Goal: Transaction & Acquisition: Download file/media

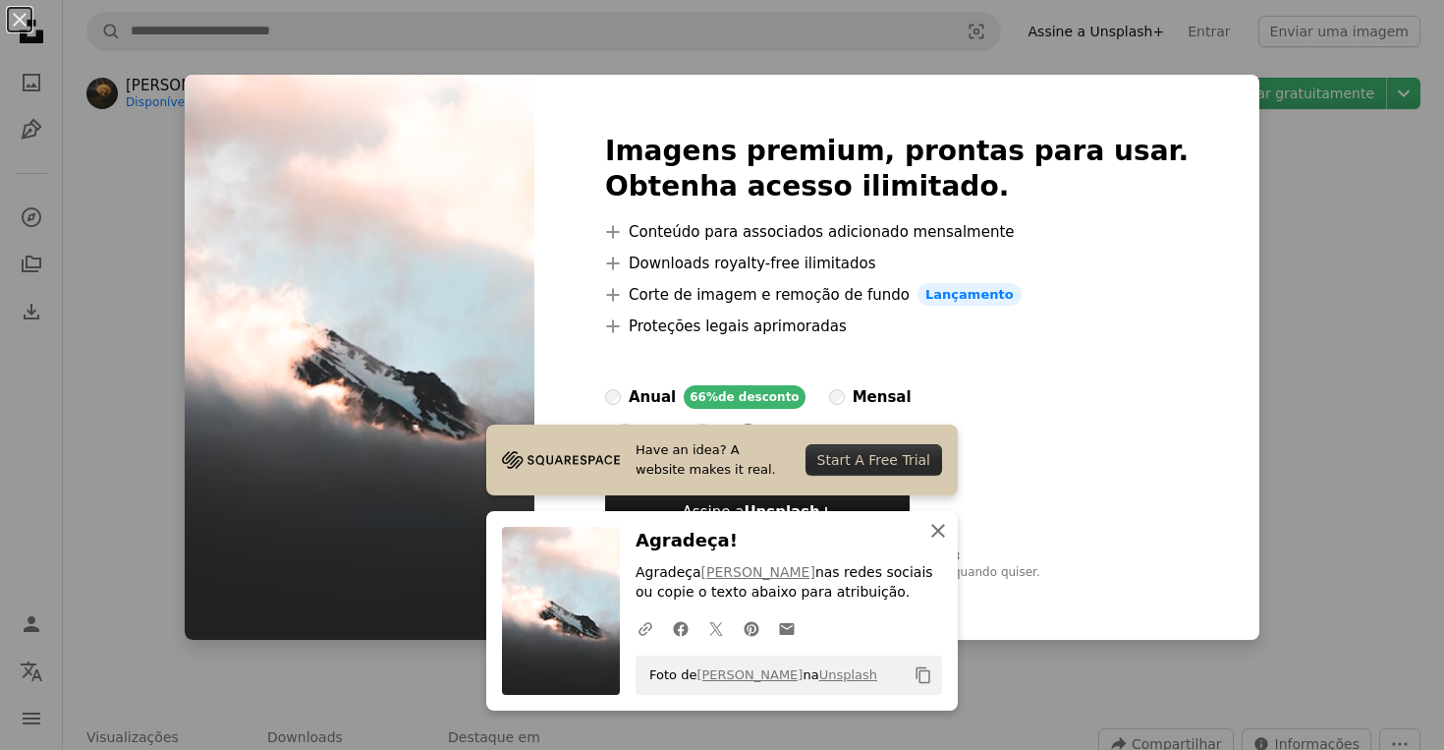
click at [935, 530] on icon "An X shape" at bounding box center [939, 531] width 24 height 24
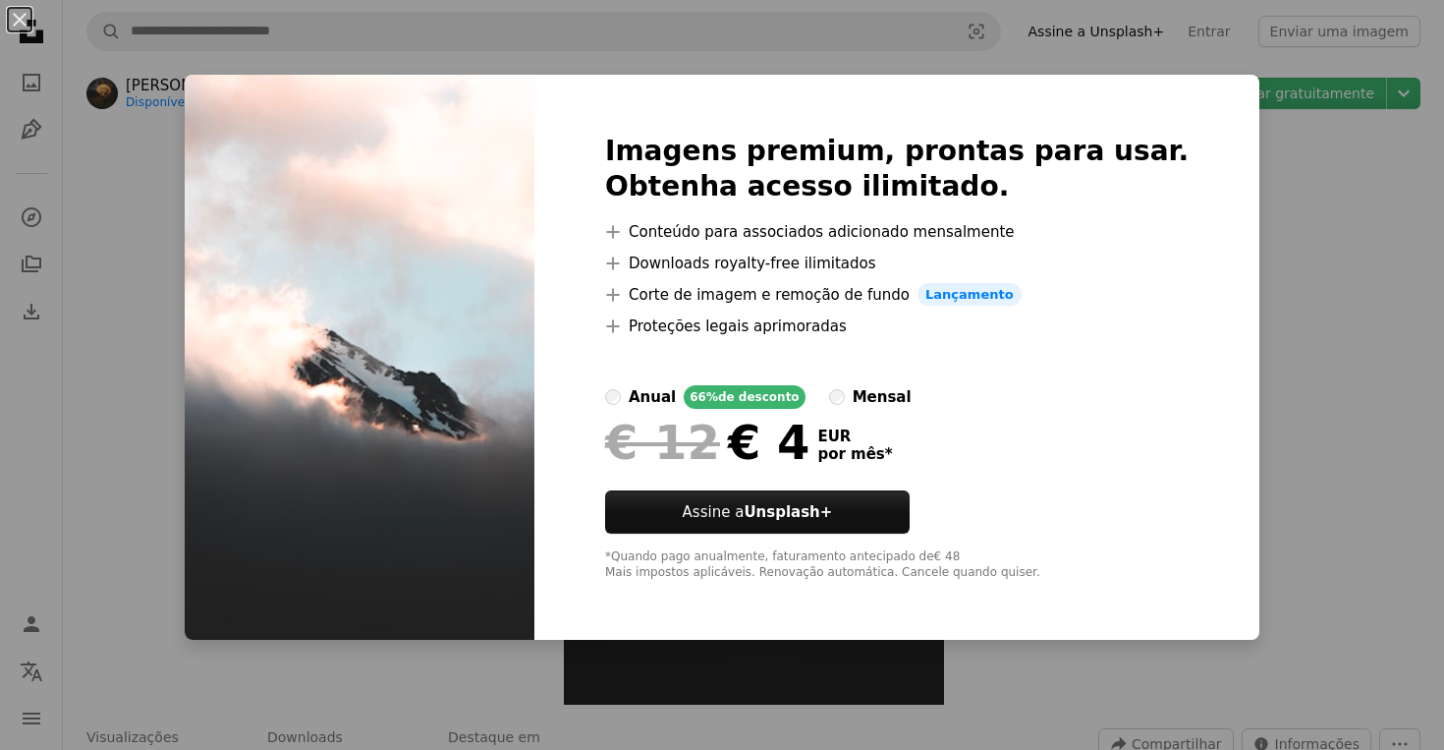
click at [1225, 137] on div "An X shape Imagens premium, prontas para usar. Obtenha acesso ilimitado. A plus…" at bounding box center [722, 375] width 1444 height 750
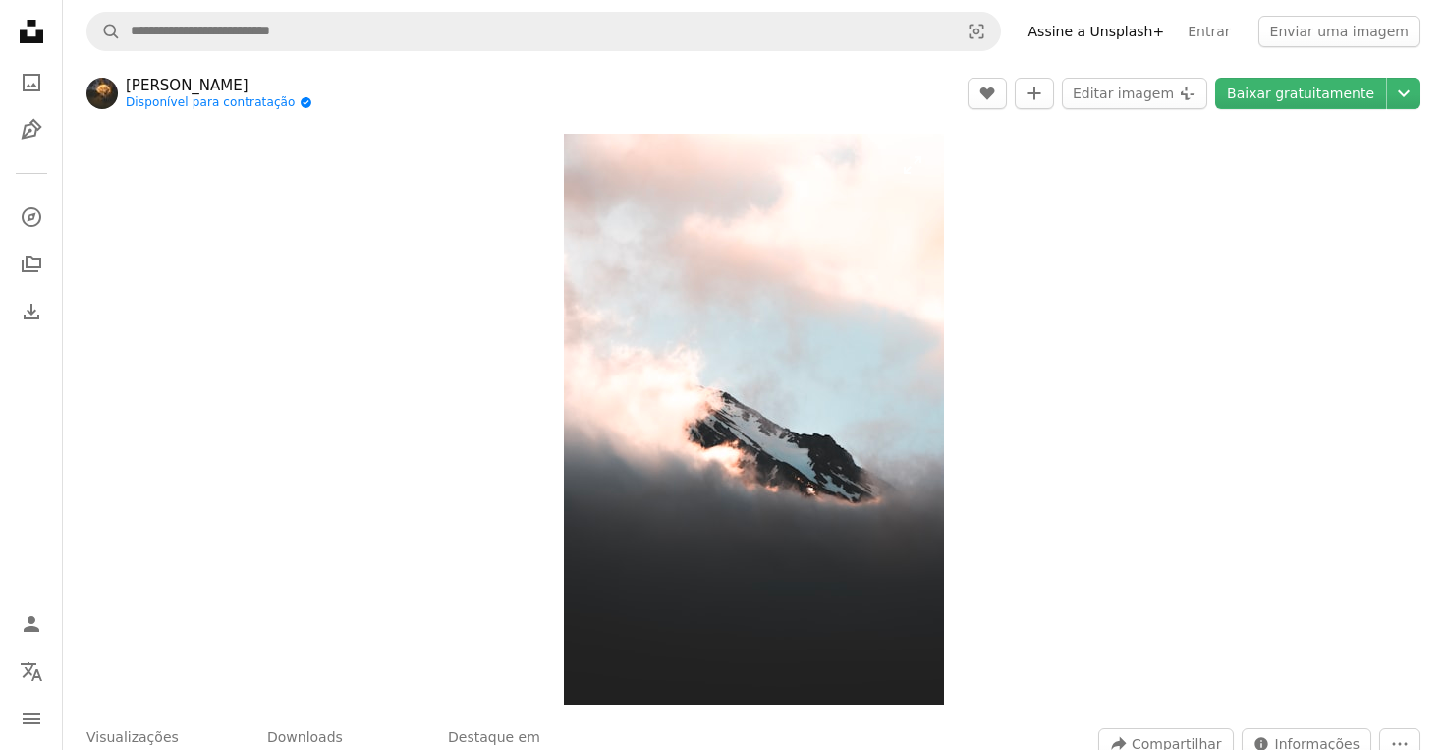
click at [869, 305] on img "Ampliar esta imagem" at bounding box center [754, 419] width 380 height 571
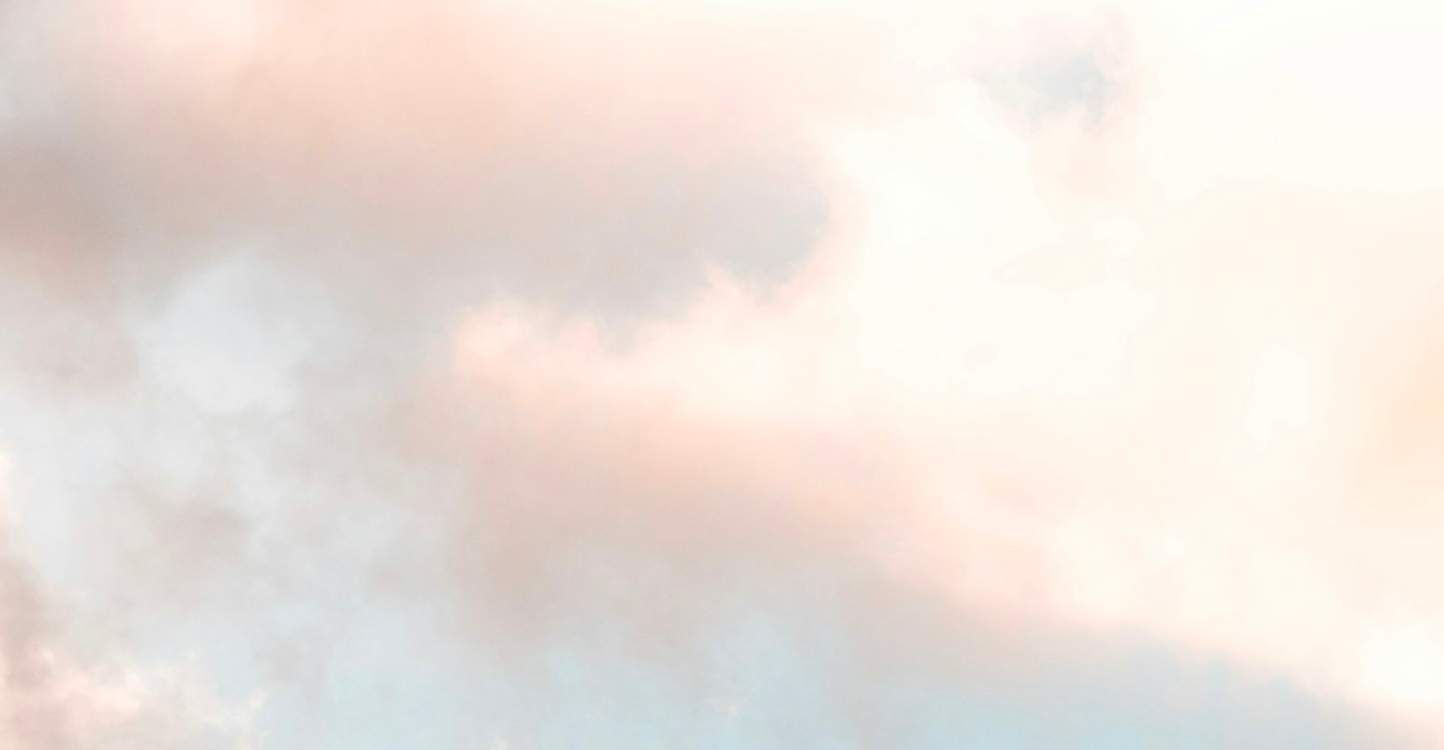
scroll to position [709, 0]
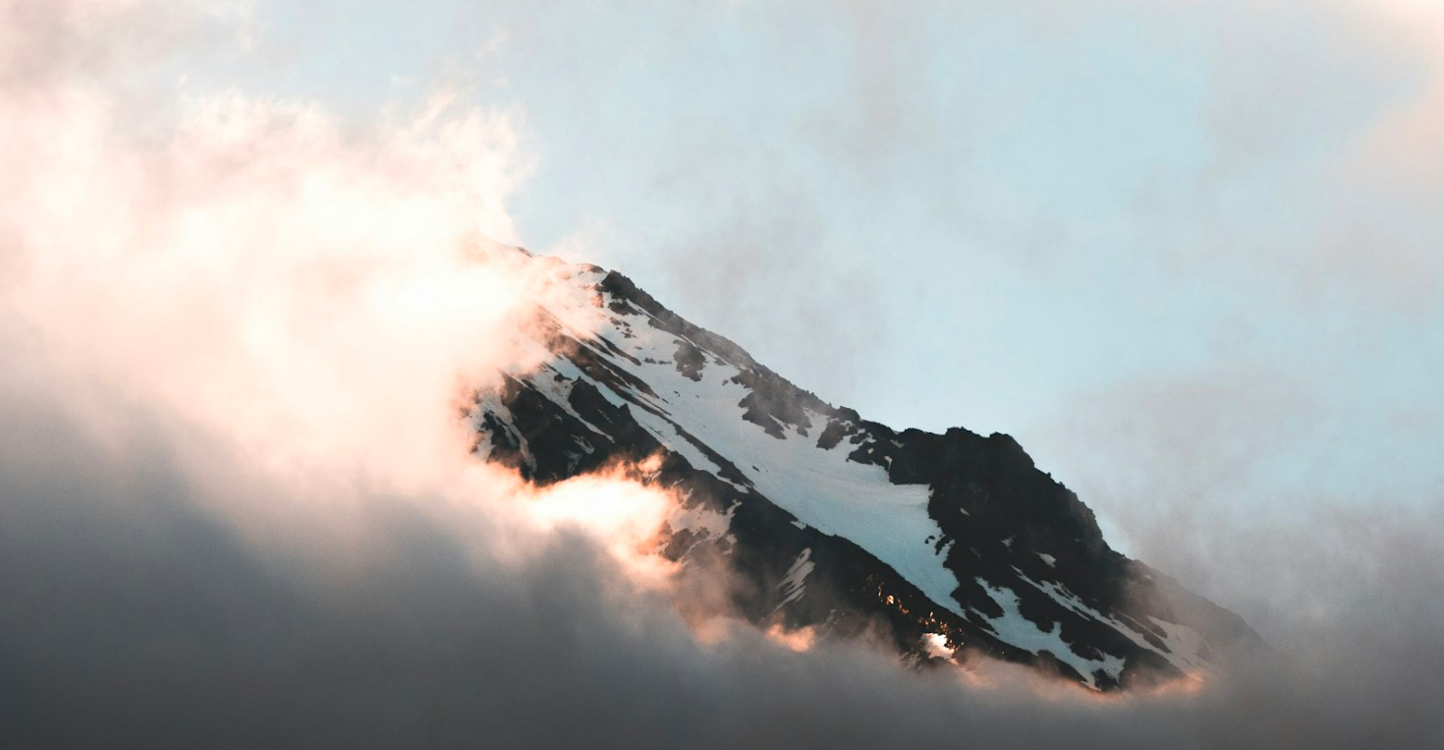
click at [869, 305] on img "Diminuir esta imagem" at bounding box center [722, 374] width 1446 height 2169
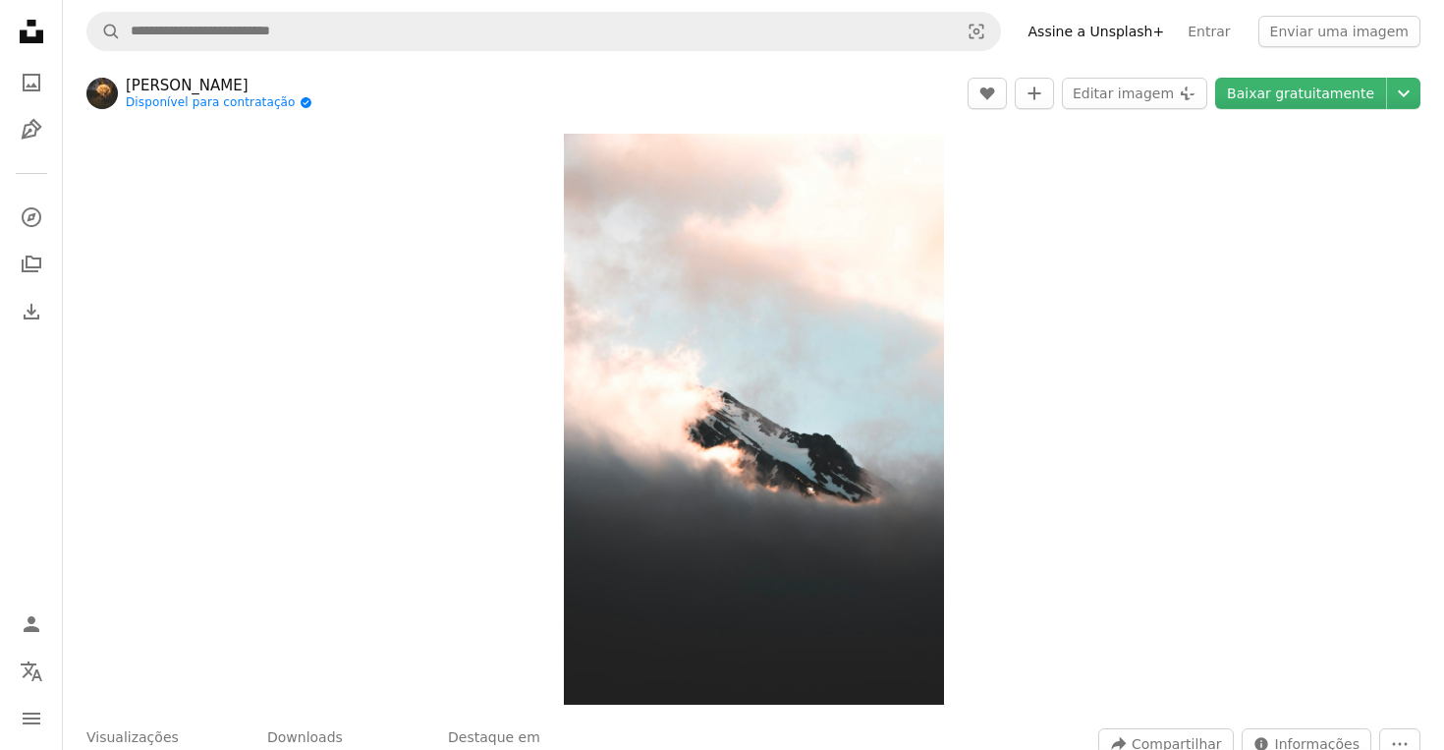
click at [867, 305] on img "Ampliar esta imagem" at bounding box center [754, 419] width 380 height 571
